Goal: Transaction & Acquisition: Purchase product/service

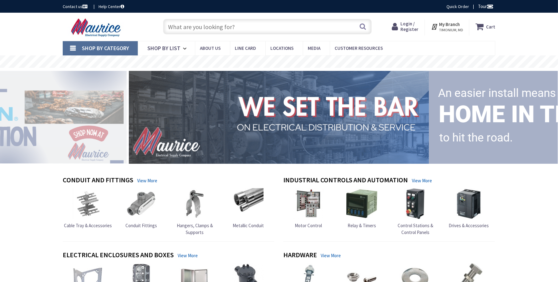
click at [401, 25] on icon at bounding box center [396, 26] width 9 height 11
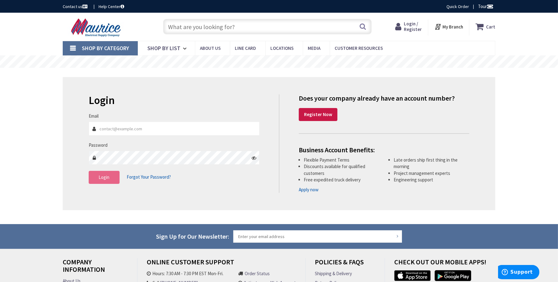
type input "[PERSON_NAME][EMAIL_ADDRESS][DOMAIN_NAME]"
click at [104, 181] on button "Login" at bounding box center [104, 177] width 31 height 13
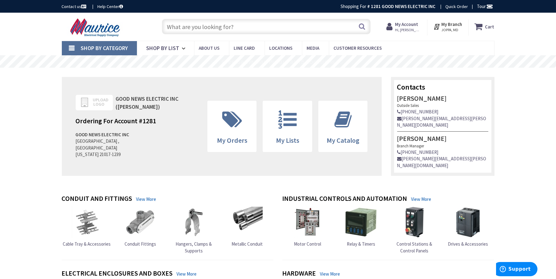
click at [210, 26] on input "text" at bounding box center [266, 26] width 209 height 15
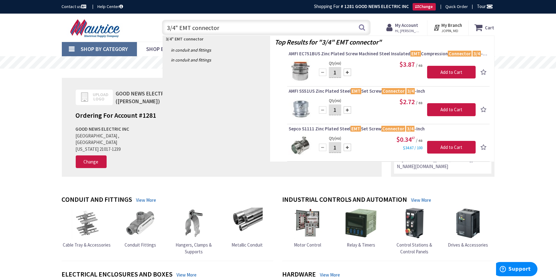
drag, startPoint x: 225, startPoint y: 28, endPoint x: 212, endPoint y: 41, distance: 18.8
click at [190, 30] on input "3/4" EMT connector" at bounding box center [266, 27] width 209 height 15
type input "3/4" EMT set screw"
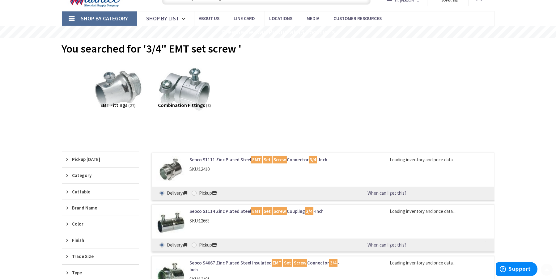
scroll to position [32, 0]
